Goal: Find specific page/section: Find specific page/section

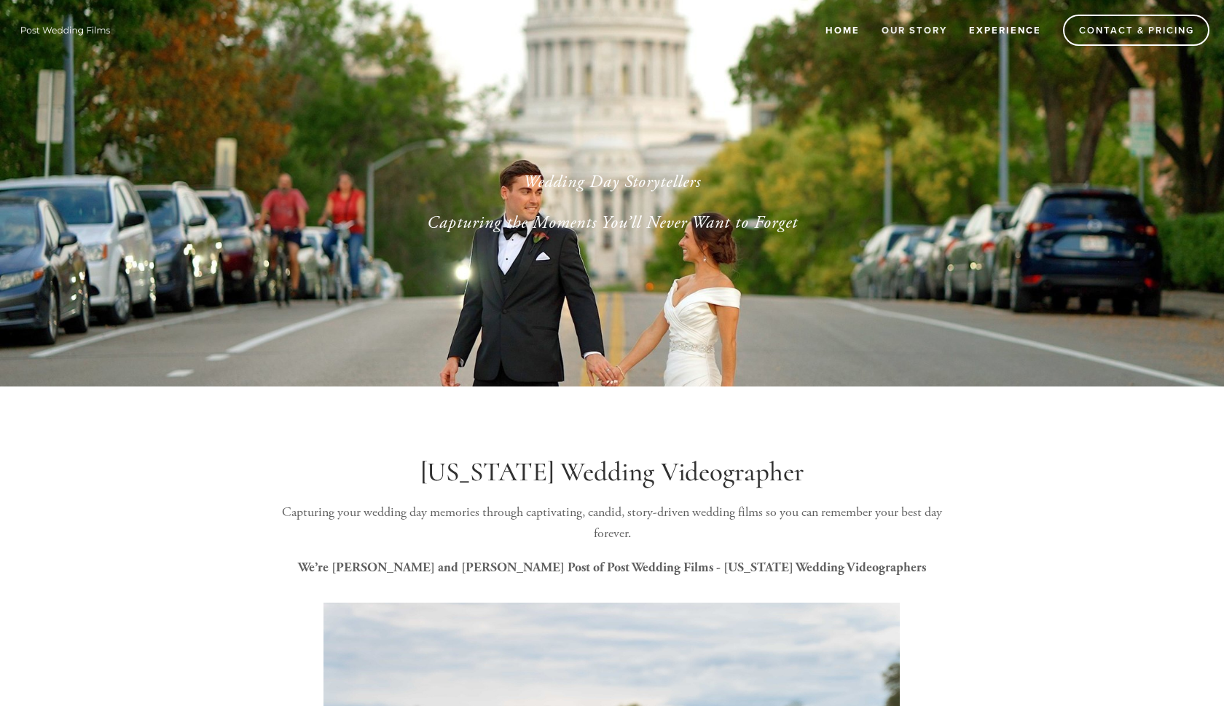
click at [984, 28] on link "Experience" at bounding box center [1004, 30] width 91 height 24
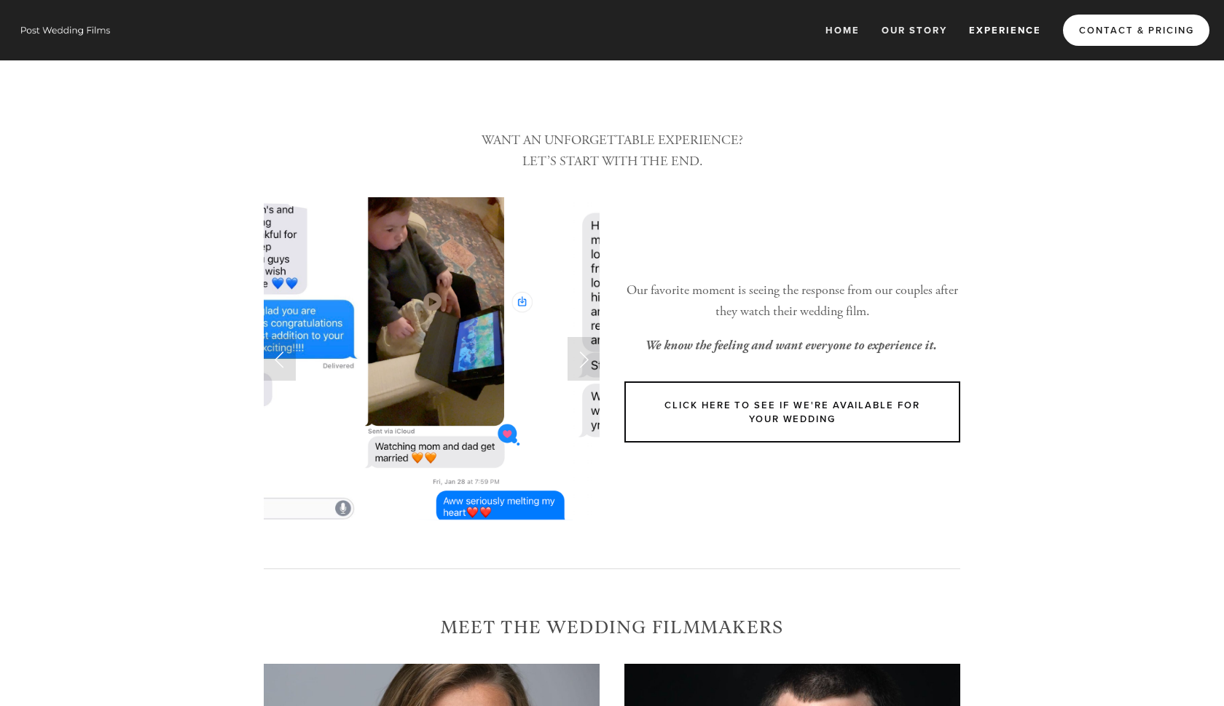
click at [1162, 34] on link "Contact & Pricing" at bounding box center [1136, 30] width 146 height 31
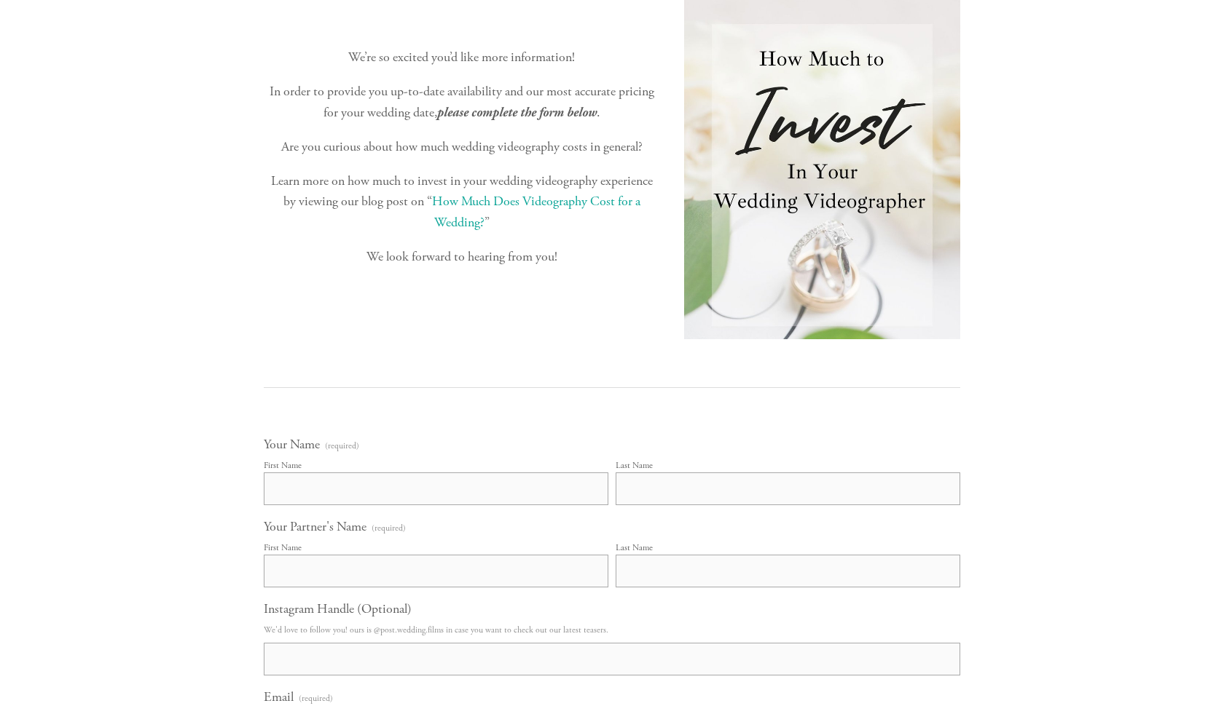
scroll to position [481, 0]
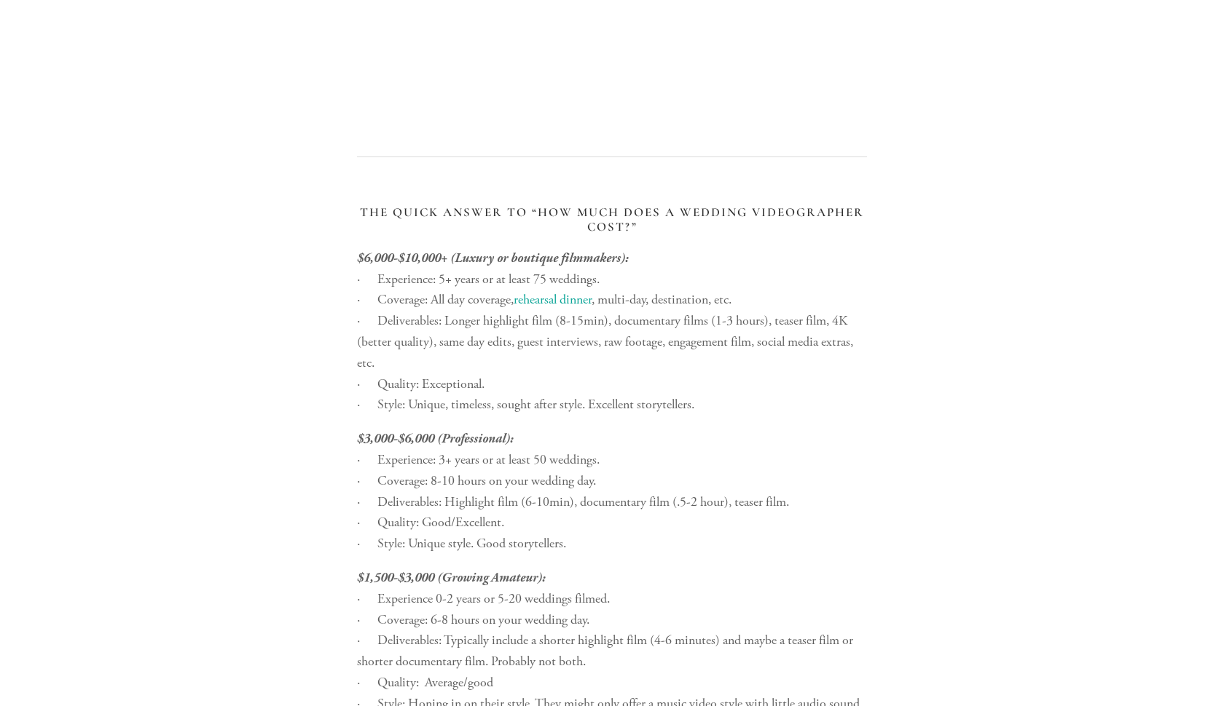
scroll to position [1875, 0]
